Goal: Find specific page/section

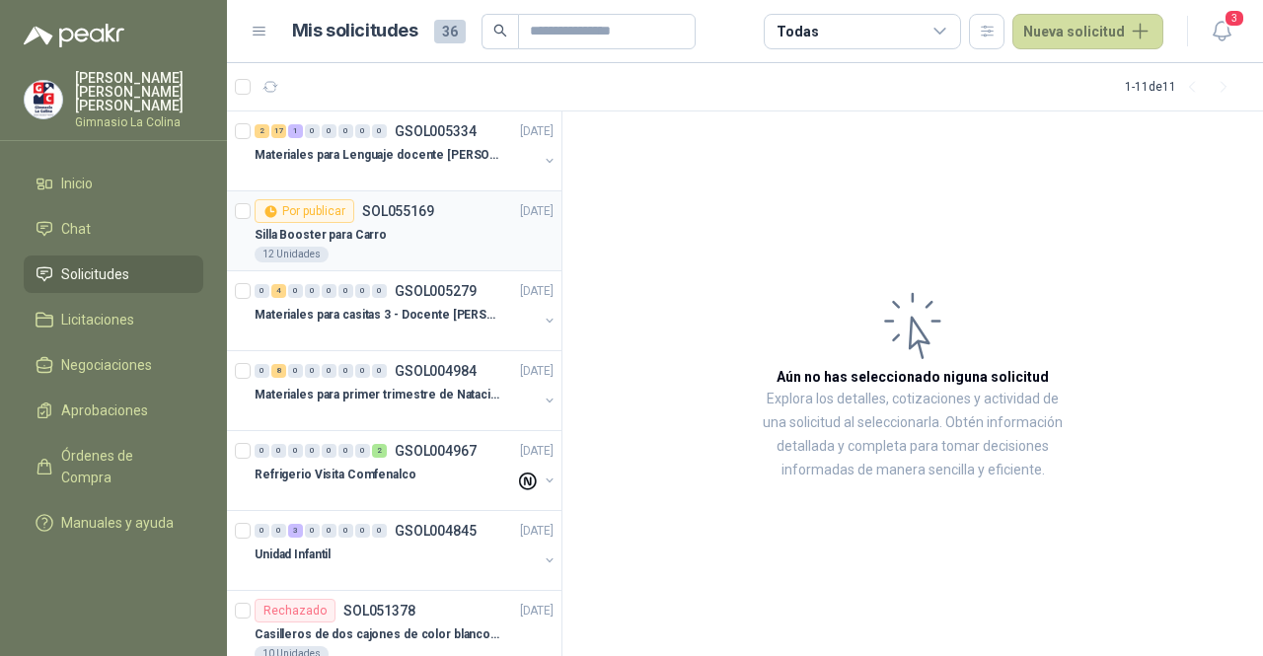
click at [404, 229] on div "Silla Booster para Carro" at bounding box center [404, 235] width 299 height 24
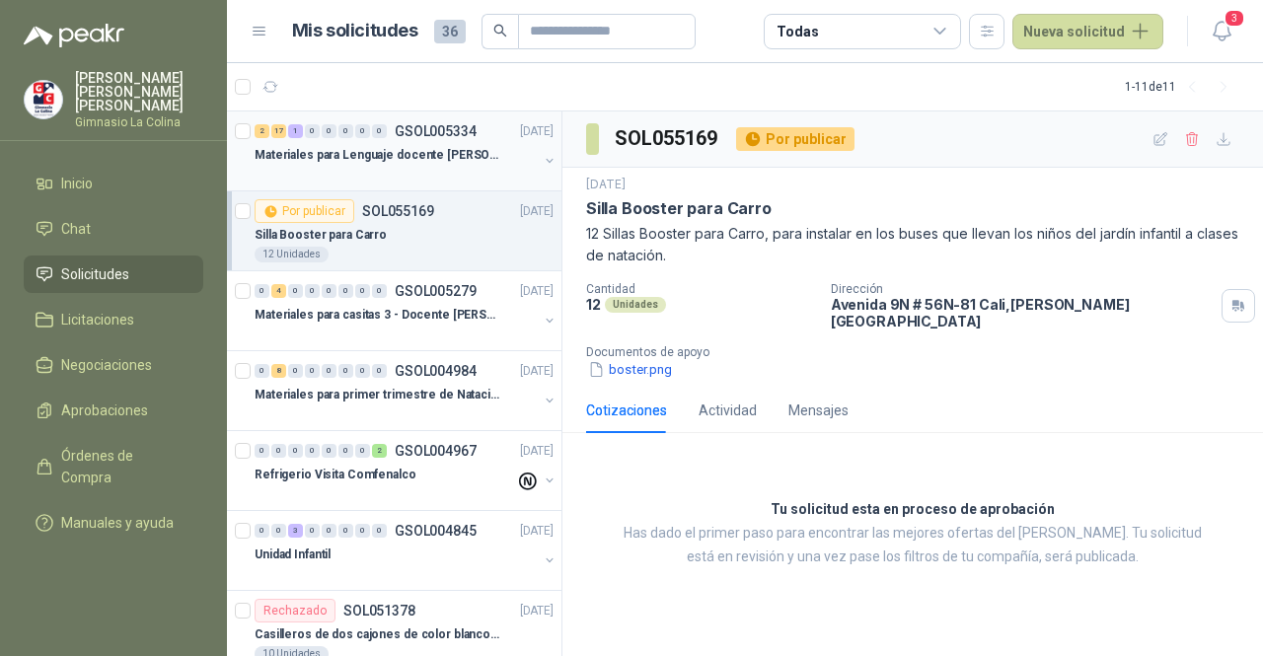
click at [382, 170] on div at bounding box center [396, 175] width 283 height 16
